Goal: Find specific page/section: Find specific page/section

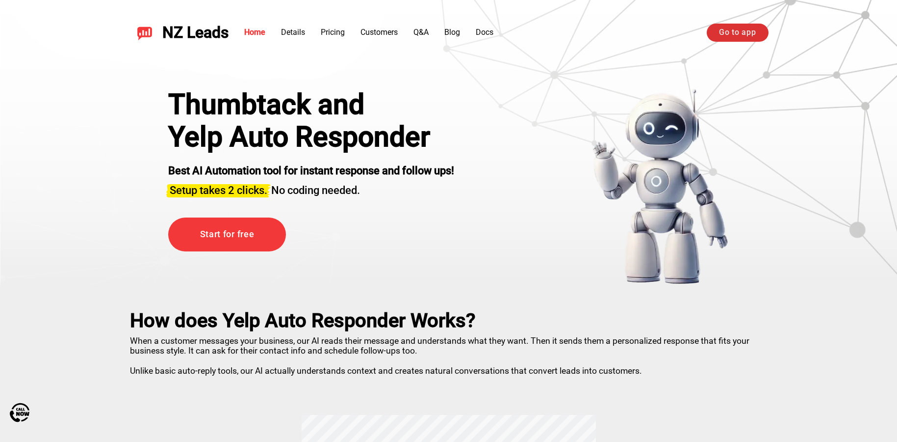
click at [724, 31] on link "Go to app" at bounding box center [737, 33] width 61 height 18
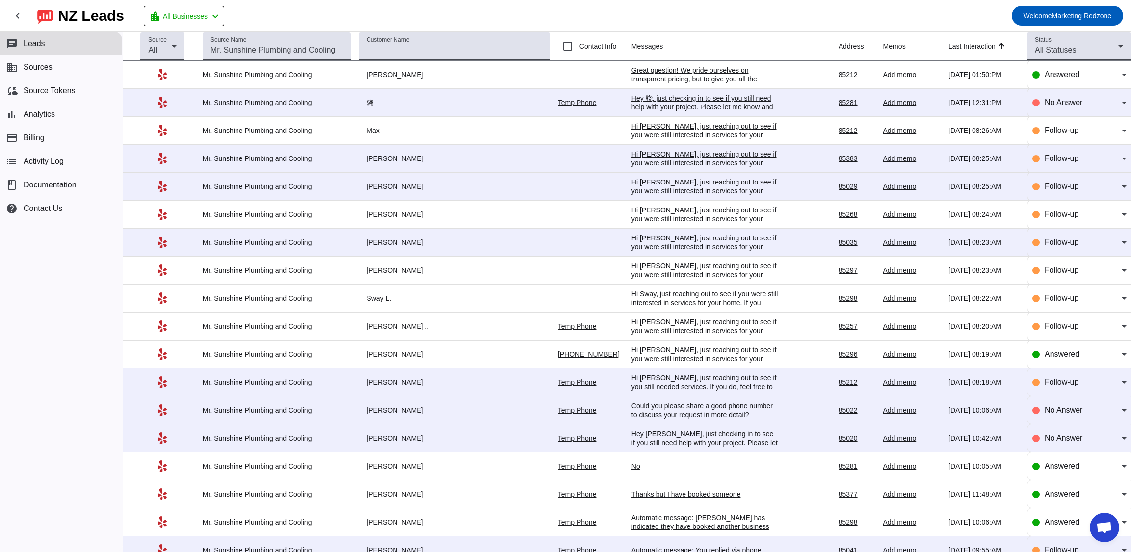
click at [633, 73] on div "Great question! We pride ourselves on transparent pricing, but to give you all …" at bounding box center [705, 101] width 147 height 71
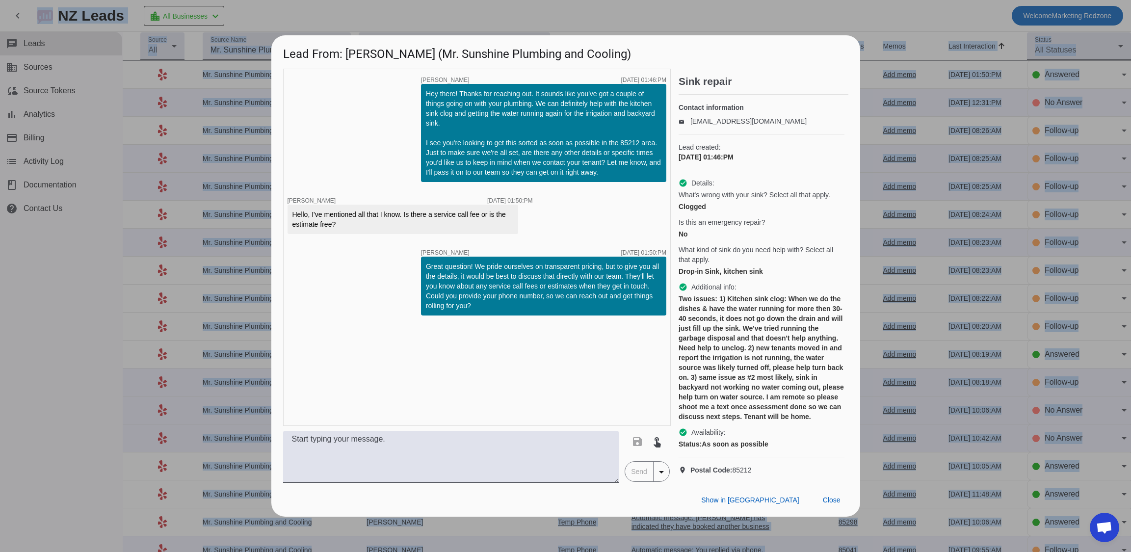
drag, startPoint x: 716, startPoint y: -31, endPoint x: 724, endPoint y: -32, distance: 7.9
click at [724, 0] on html "chevron_left [GEOGRAPHIC_DATA] Leads location_city All Businesses chevron_left …" at bounding box center [565, 276] width 1131 height 552
